Goal: Register for event/course

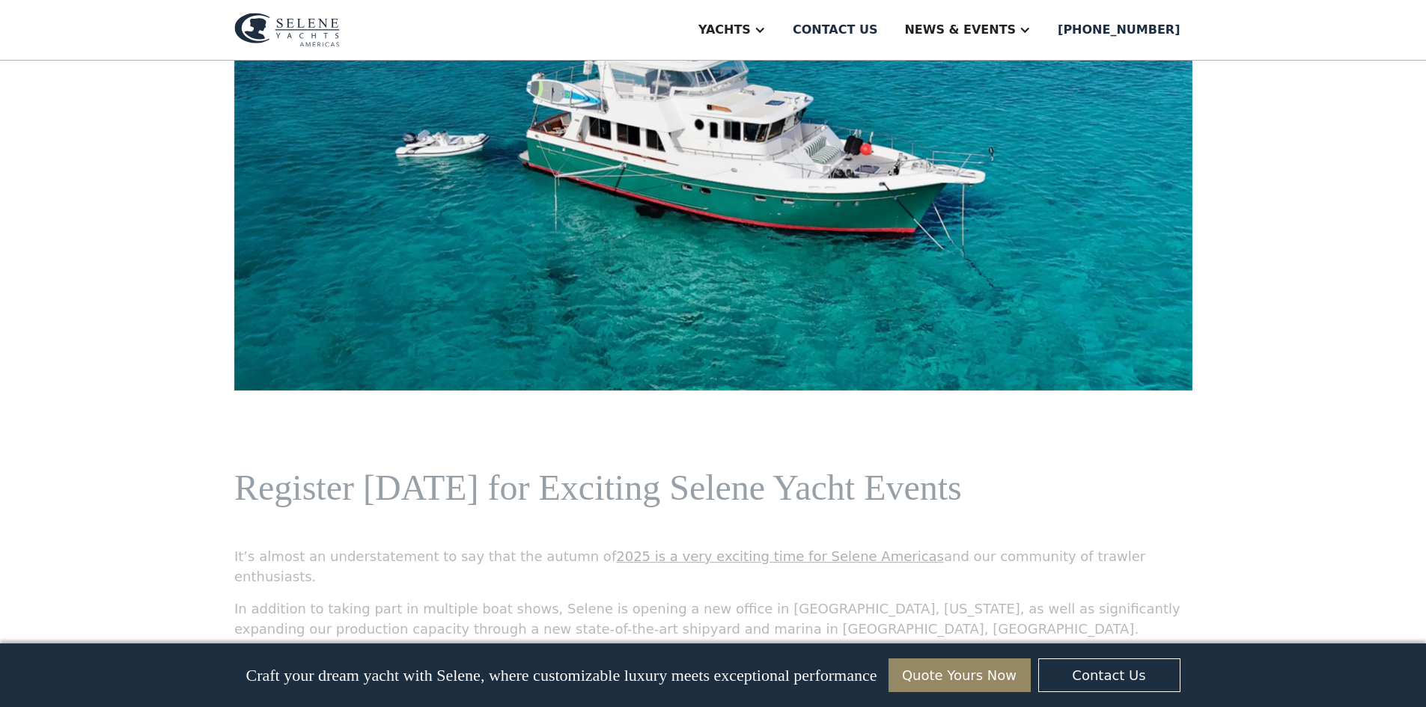
scroll to position [824, 0]
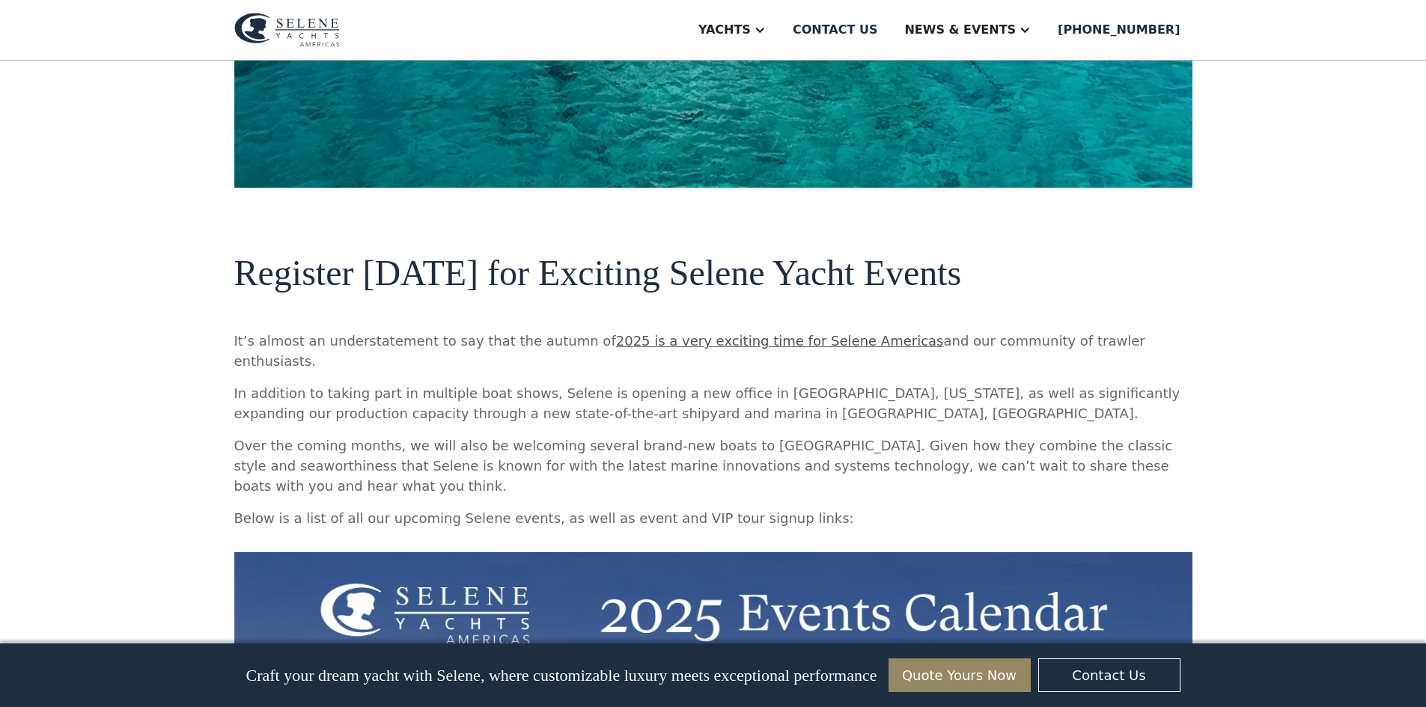
click at [788, 344] on link "2025 is a very exciting time for Selene Americas" at bounding box center [780, 341] width 328 height 16
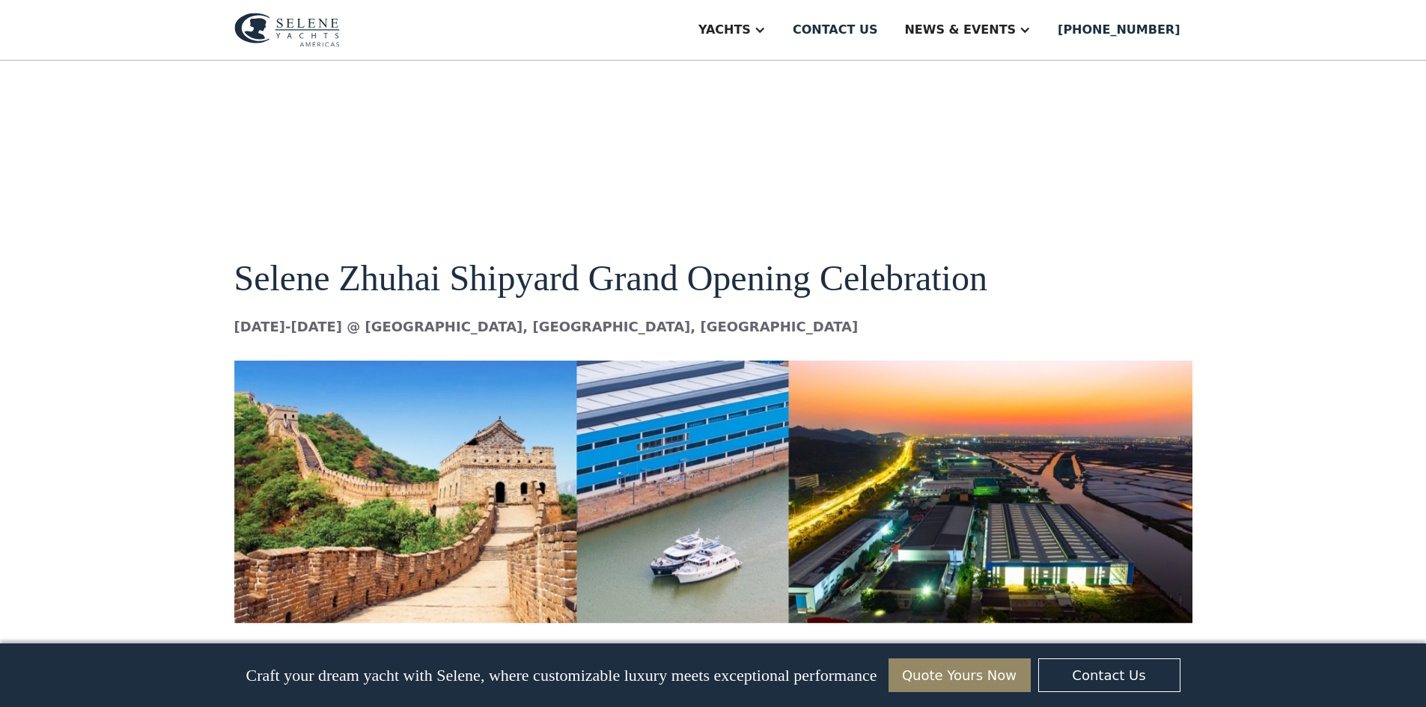
scroll to position [8882, 0]
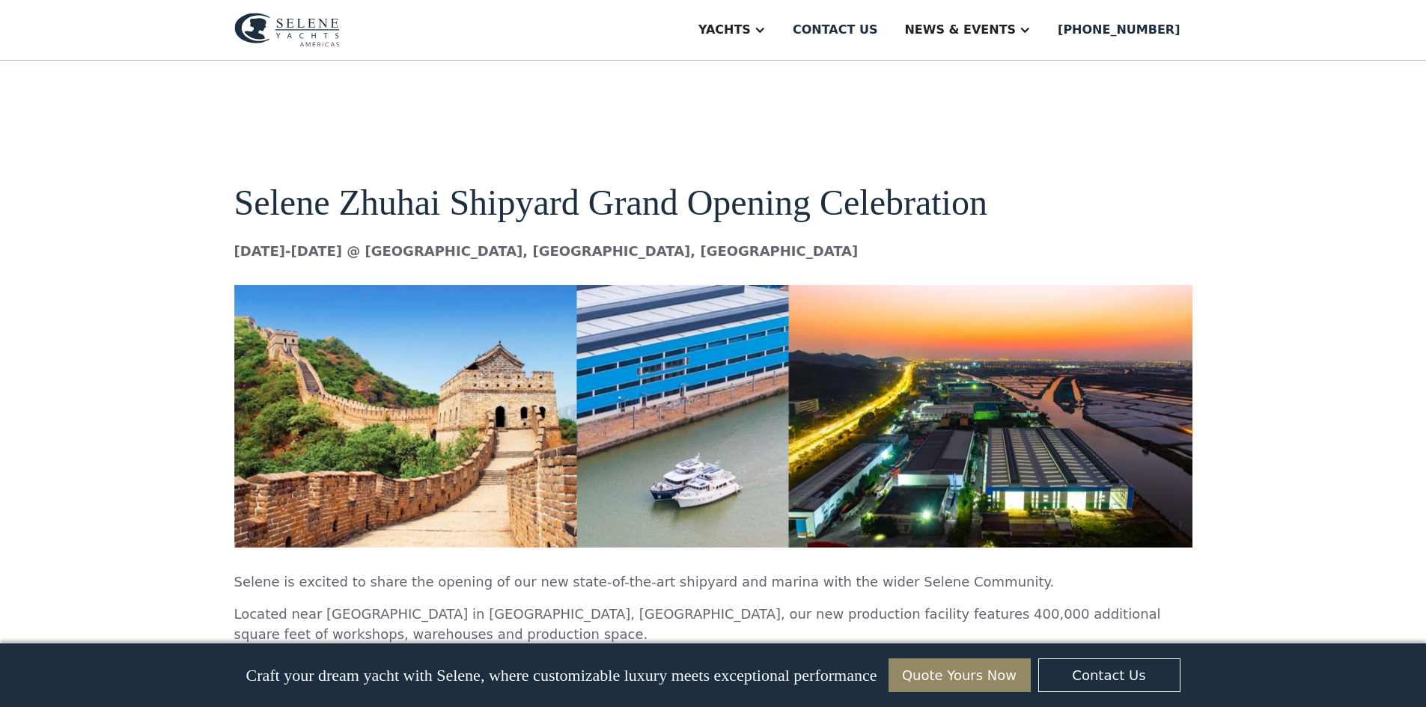
click at [535, 183] on h2 "Selene Zhuhai Shipyard Grand Opening Celebration" at bounding box center [713, 203] width 958 height 40
click at [716, 324] on img at bounding box center [713, 416] width 958 height 262
